Goal: Transaction & Acquisition: Purchase product/service

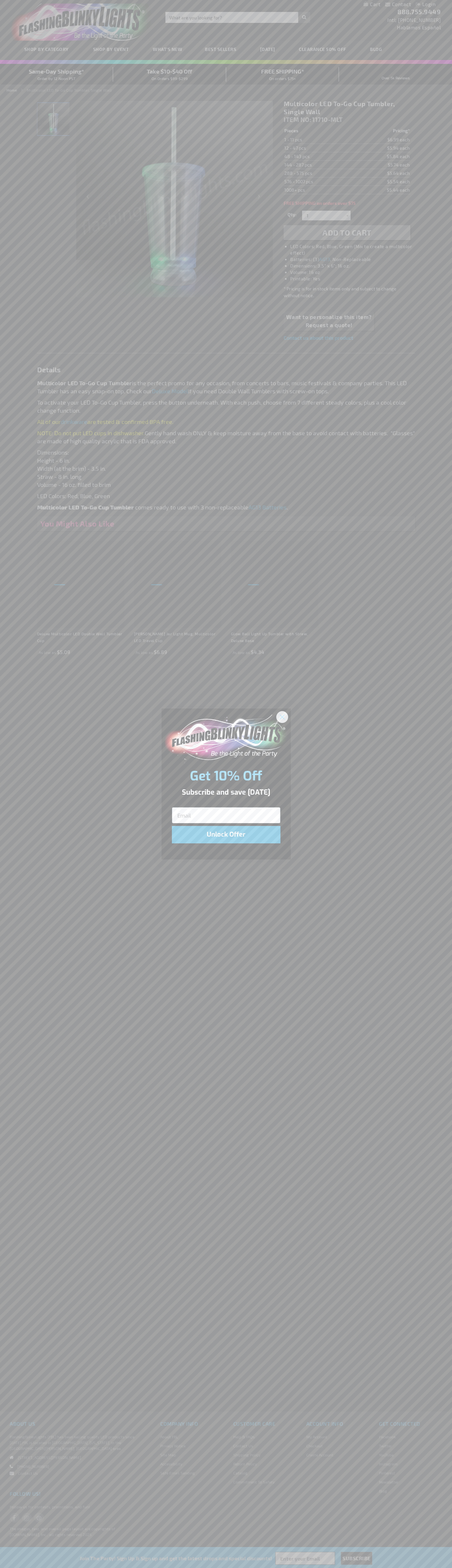
click at [283, 717] on icon "Close dialog" at bounding box center [282, 718] width 5 height 5
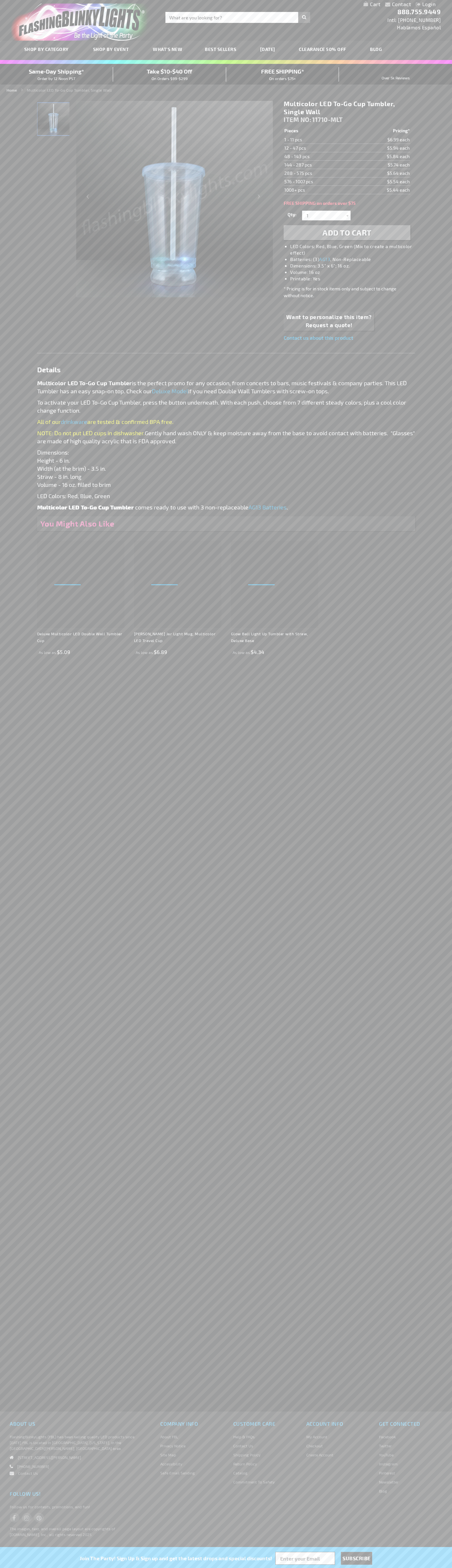
click at [347, 232] on span "Add to Cart" at bounding box center [347, 232] width 49 height 9
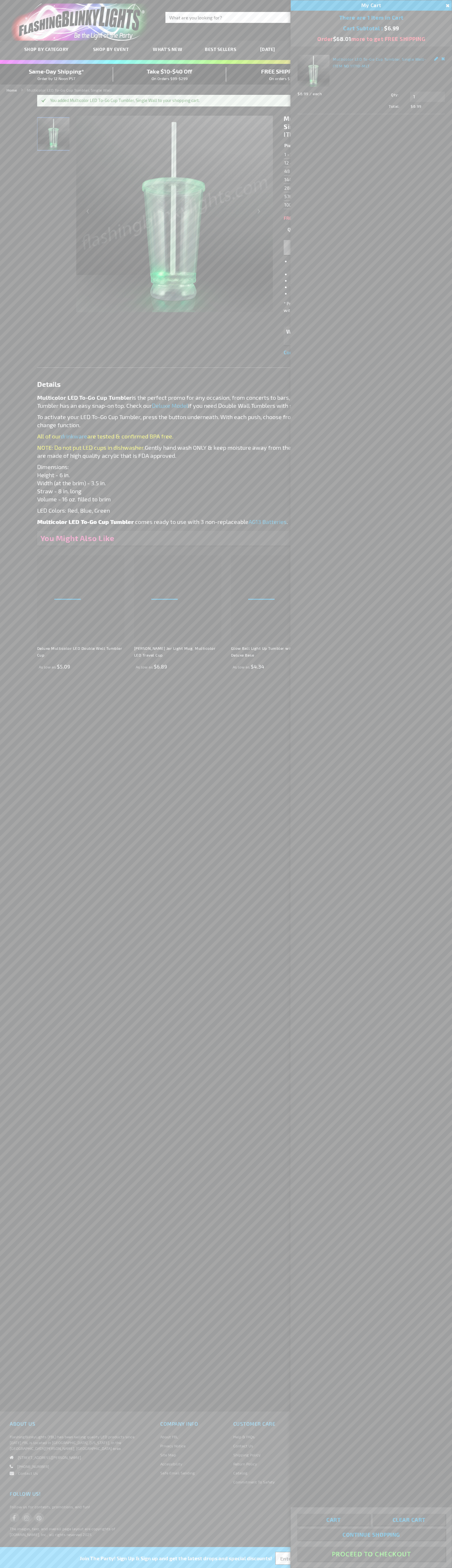
click at [371, 1554] on button "Proceed To Checkout" at bounding box center [371, 1554] width 148 height 15
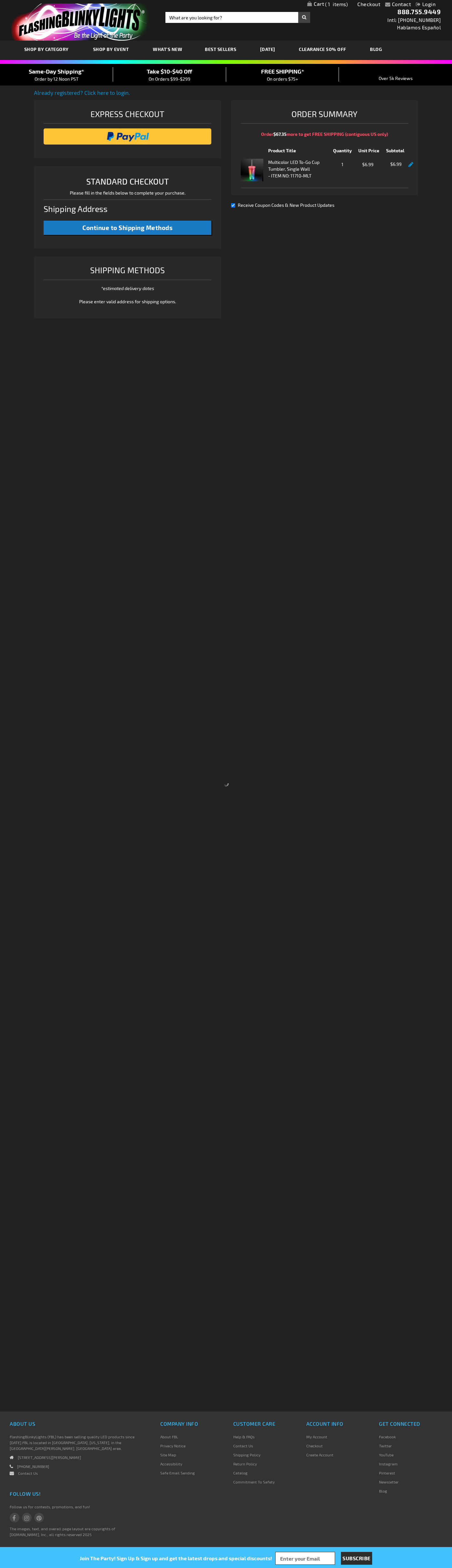
select select "US"
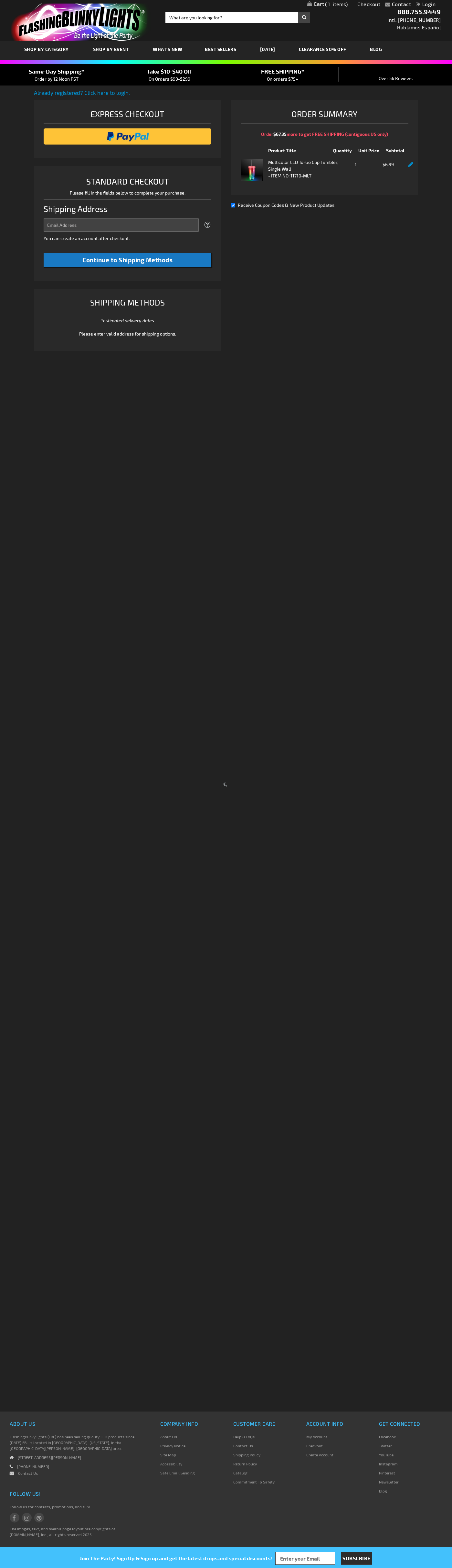
select select "US"
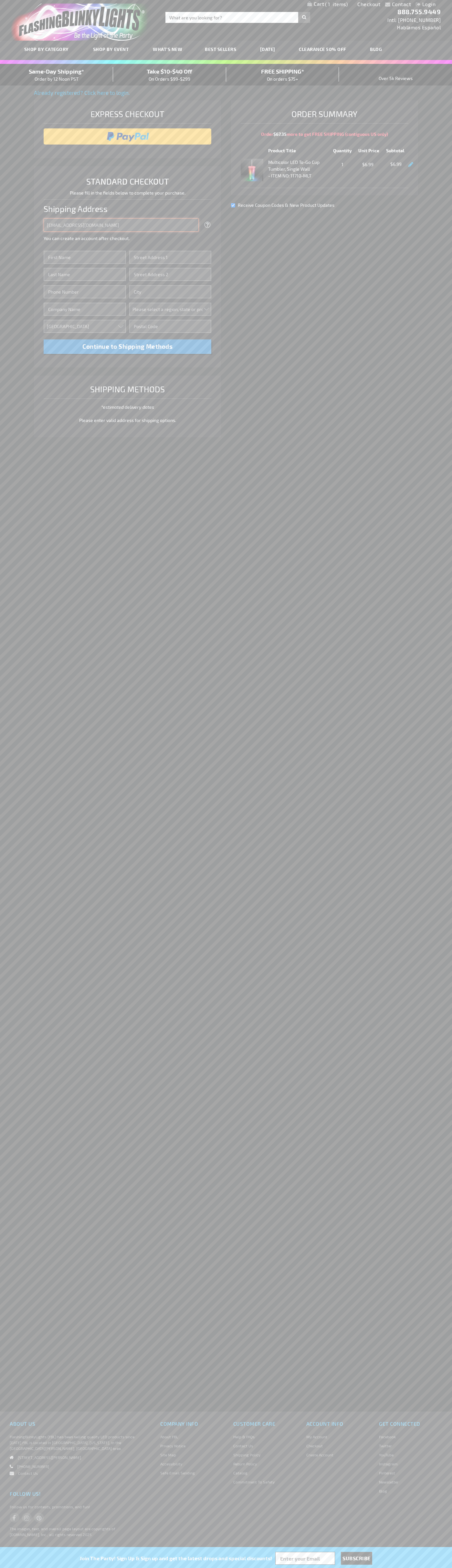
type input "johnsmith005@storebotmail.joonix.net"
type input "John"
type input "201 S. Division St. McKinley Towne Center"
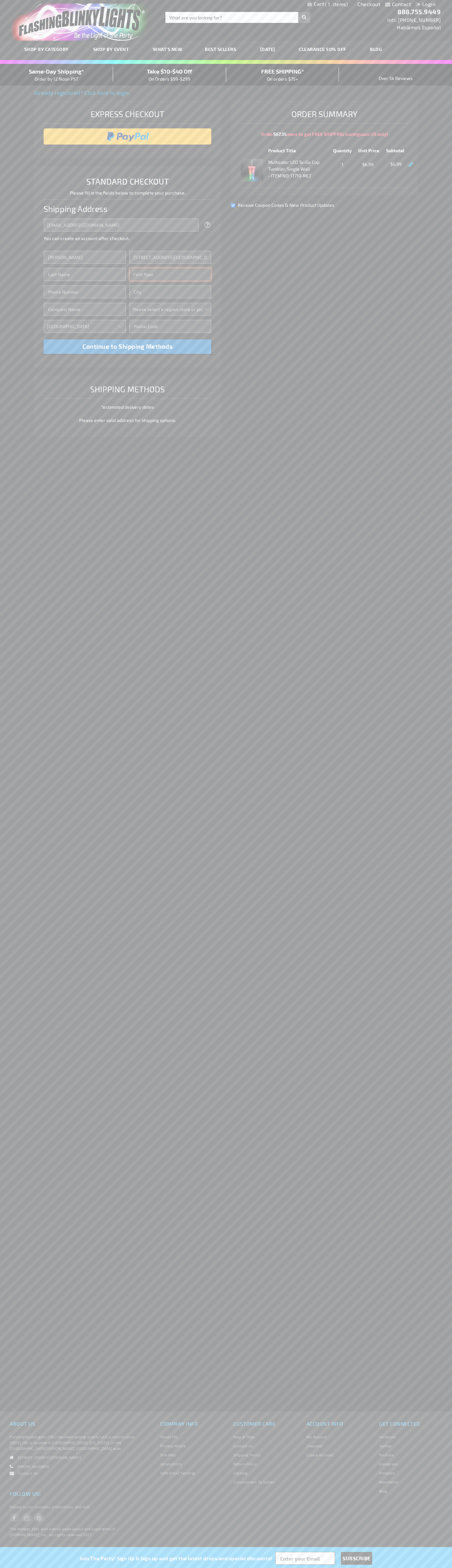
type input "First floor"
type input "ann arbor"
select select "33"
type input "48104"
type input "Smith"
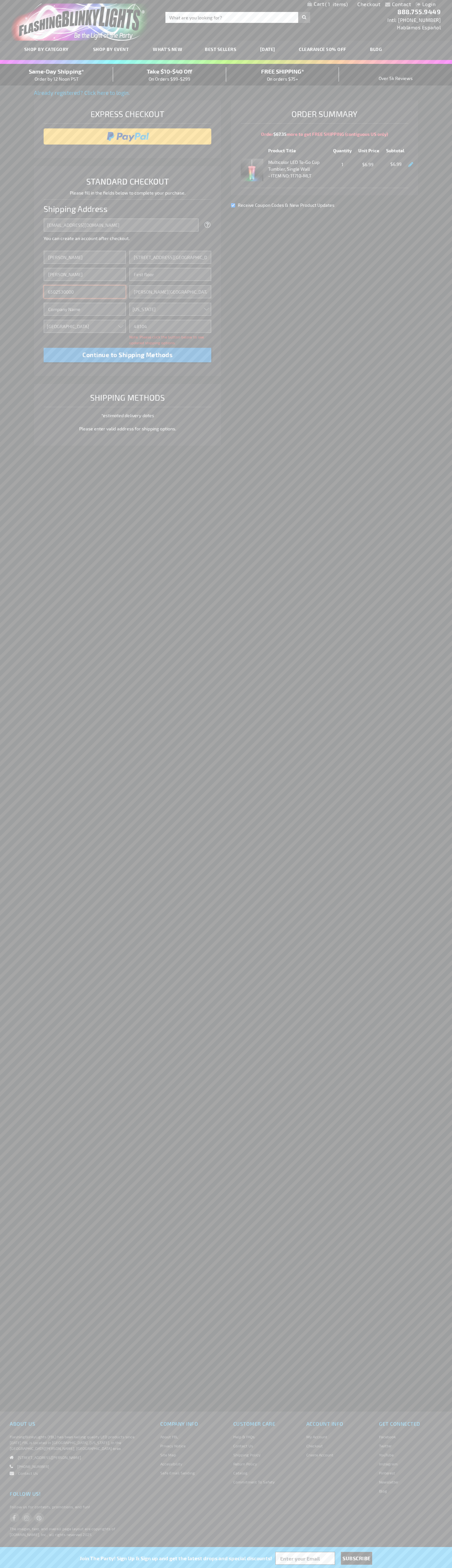
type input "6502530000"
type input "John Smith"
click at [57, 75] on div "Same-Day Shipping* Order by 12 Noon PST" at bounding box center [57, 75] width 113 height 15
click at [127, 136] on input "image" at bounding box center [127, 136] width 162 height 13
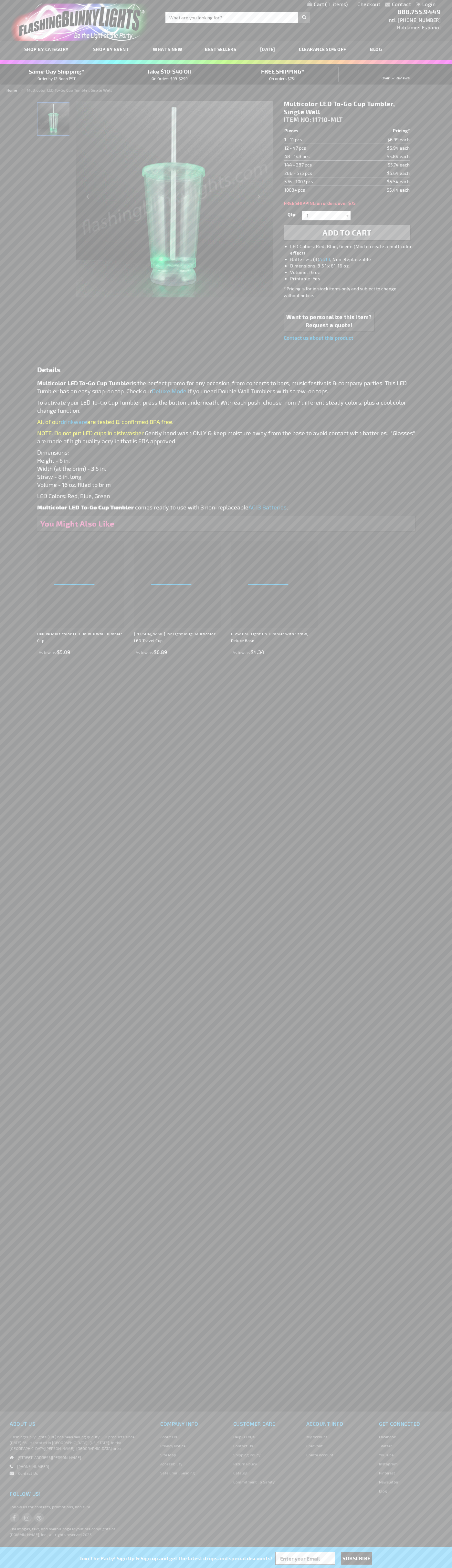
click at [328, 5] on span "1" at bounding box center [336, 4] width 23 height 6
